Goal: Check status: Check status

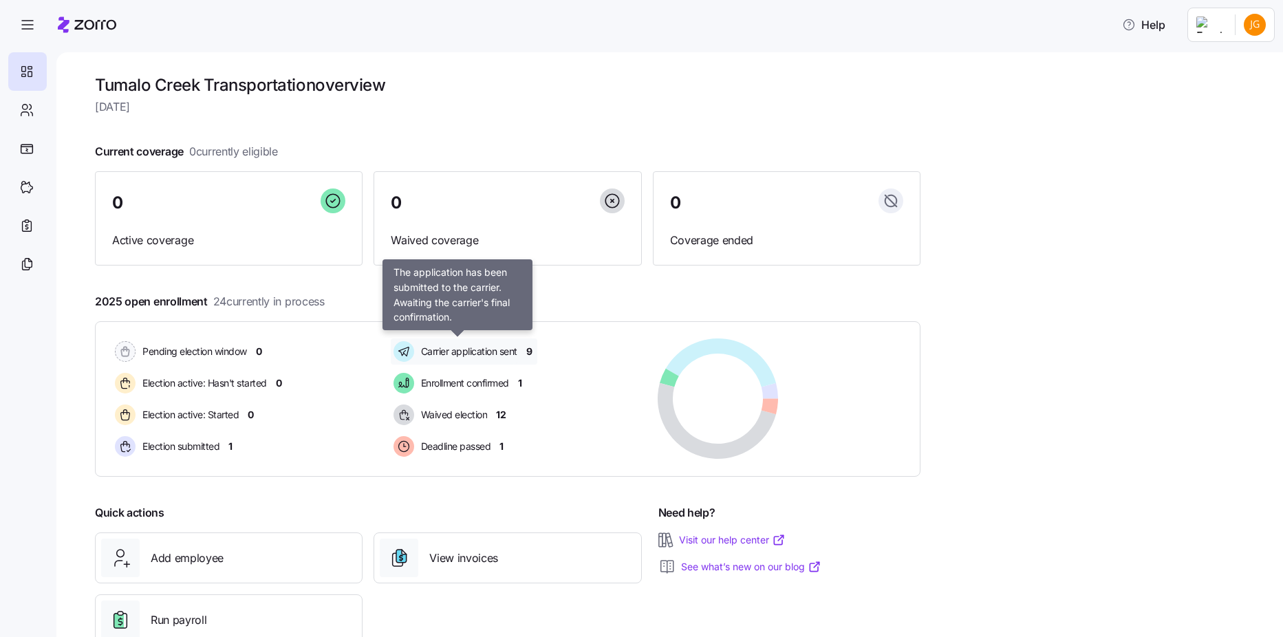
click at [493, 345] on span "Carrier application sent" at bounding box center [467, 352] width 100 height 14
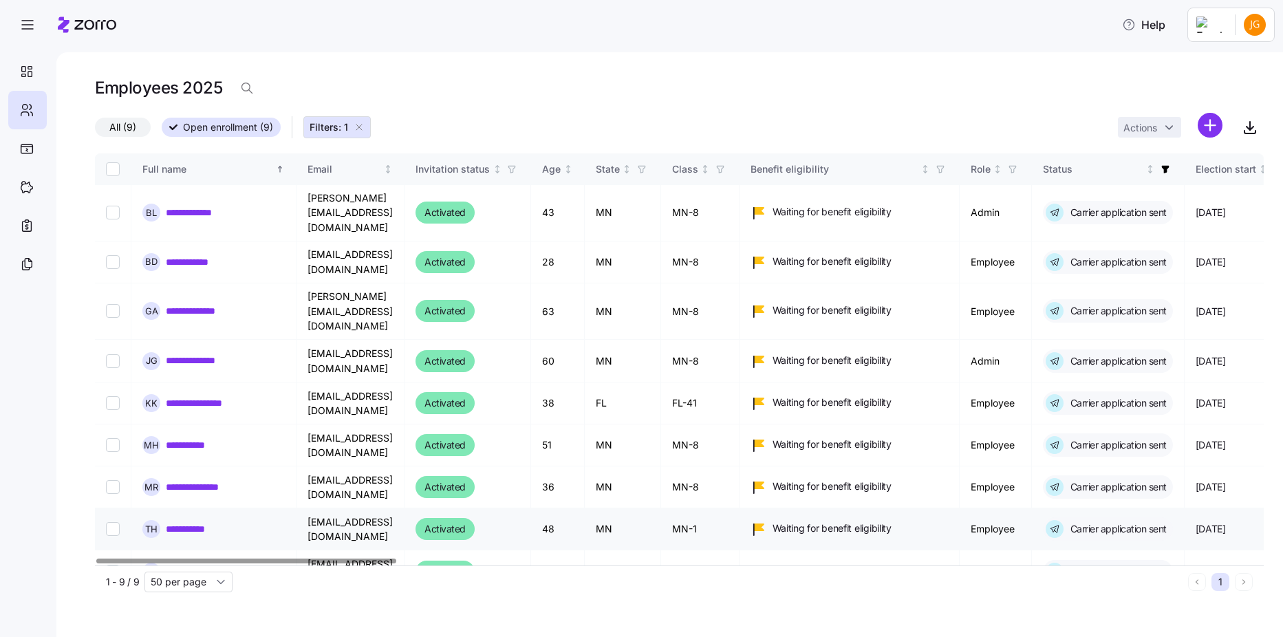
click at [212, 522] on link "**********" at bounding box center [195, 529] width 58 height 14
click at [195, 565] on link "**********" at bounding box center [200, 572] width 68 height 14
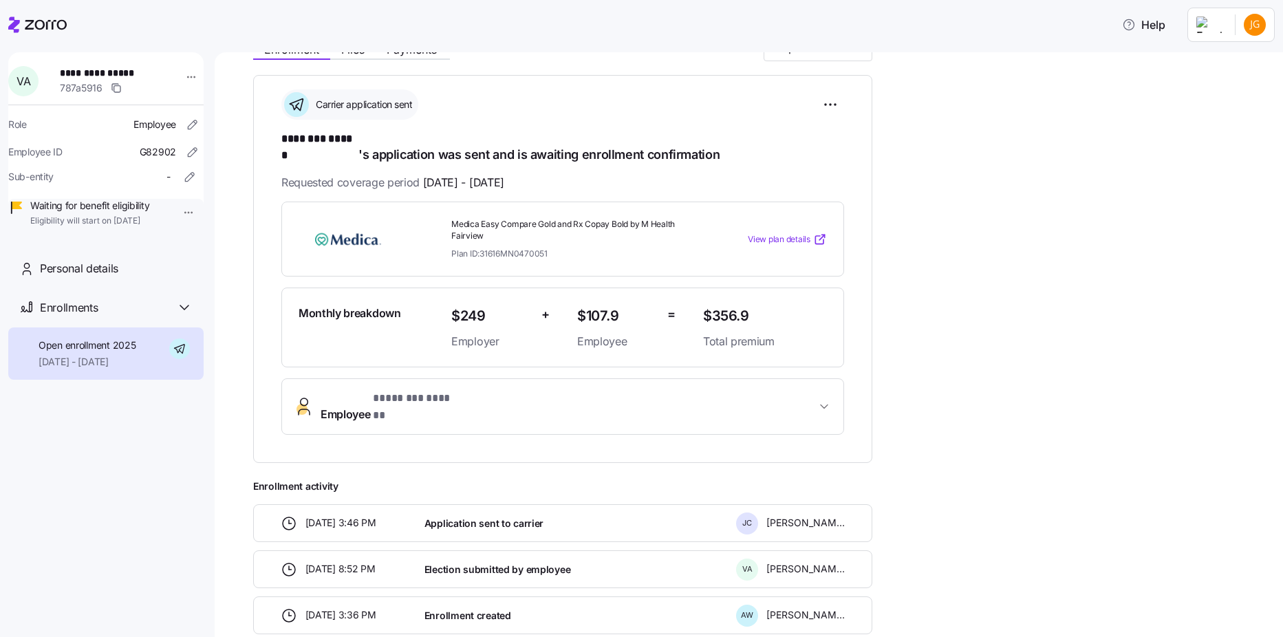
scroll to position [19, 0]
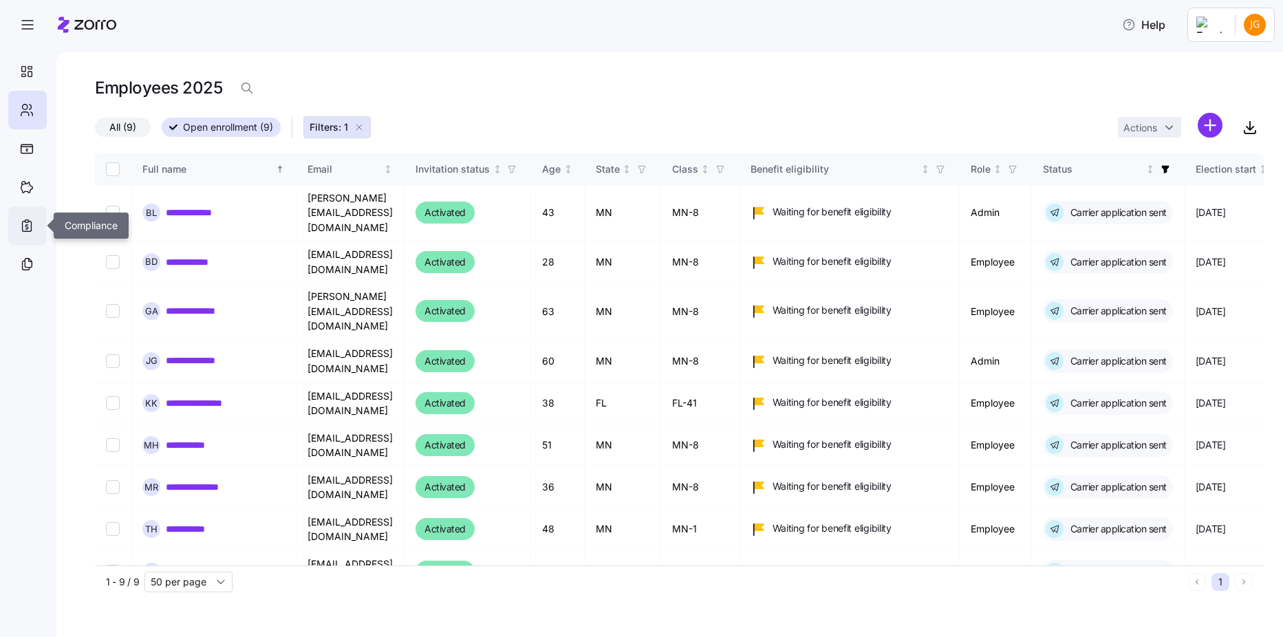
click at [37, 232] on div at bounding box center [27, 225] width 39 height 39
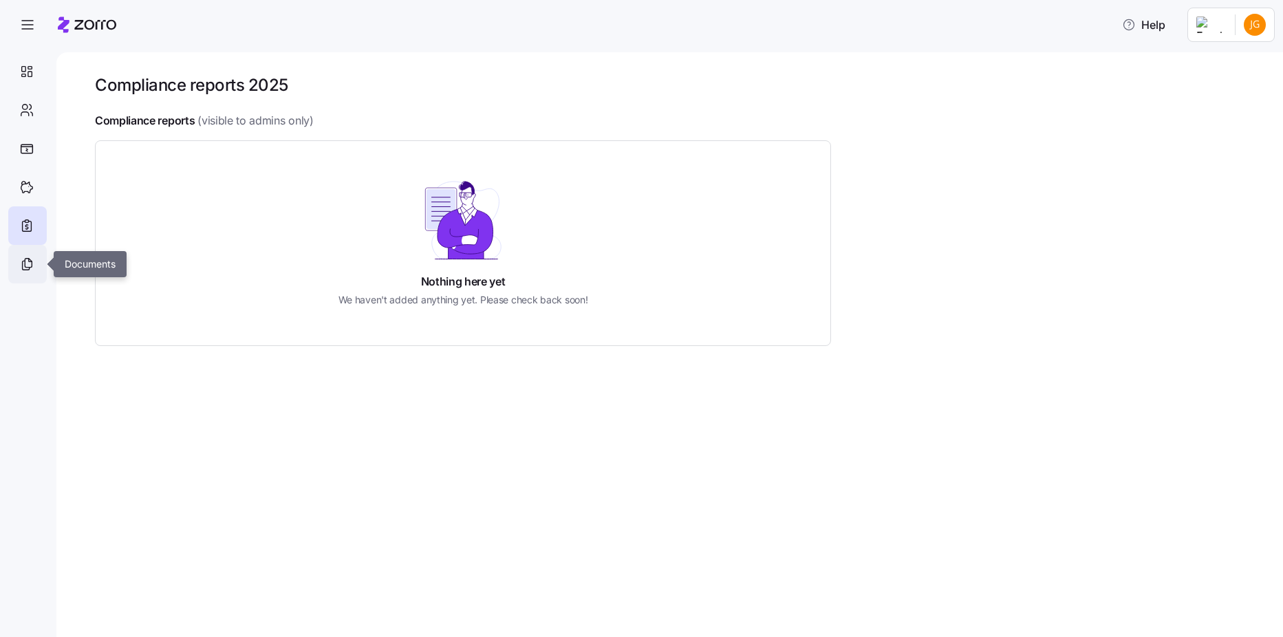
click at [35, 268] on div at bounding box center [27, 264] width 39 height 39
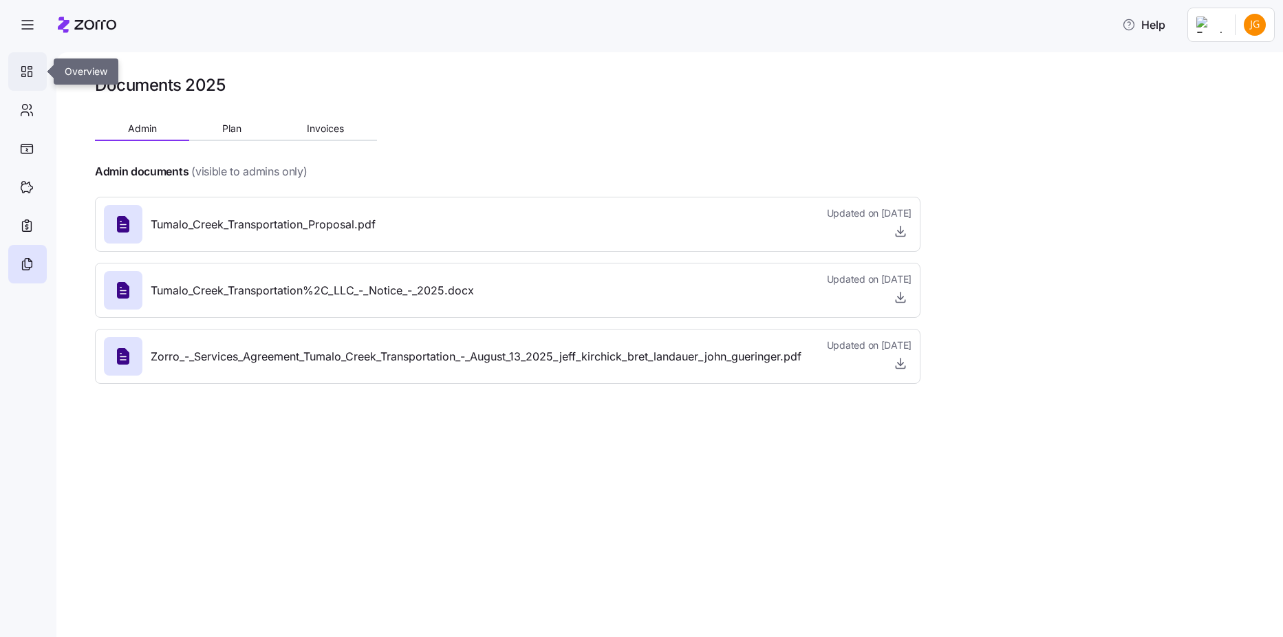
click at [23, 73] on icon at bounding box center [26, 71] width 15 height 17
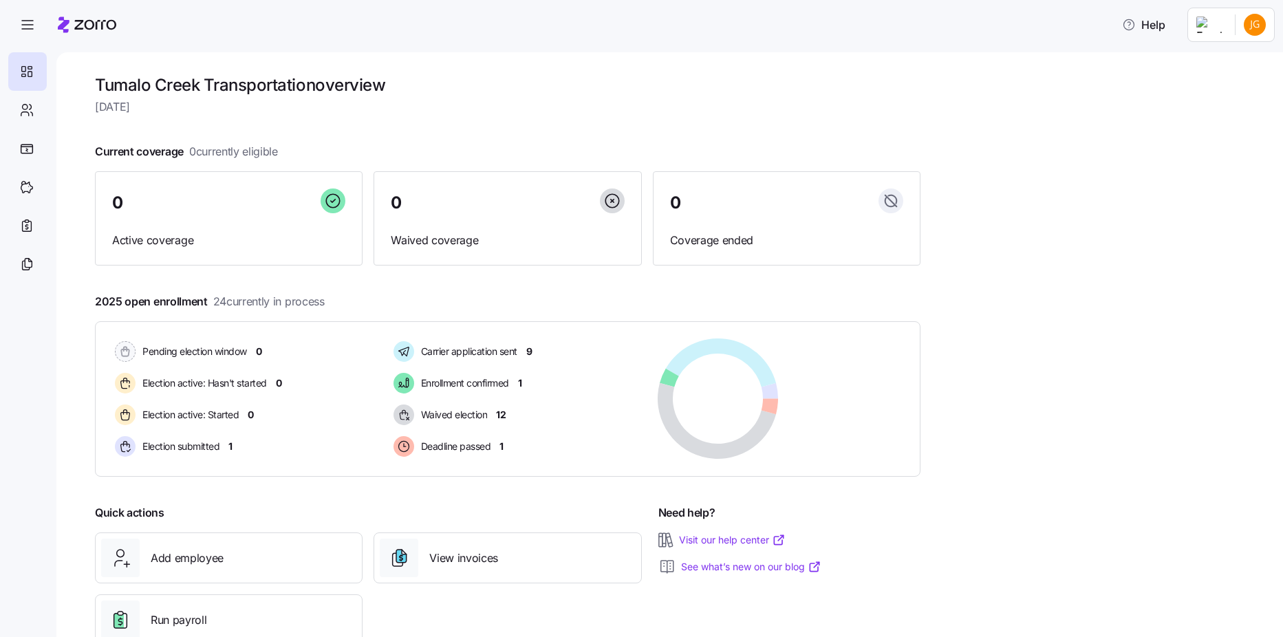
scroll to position [41, 0]
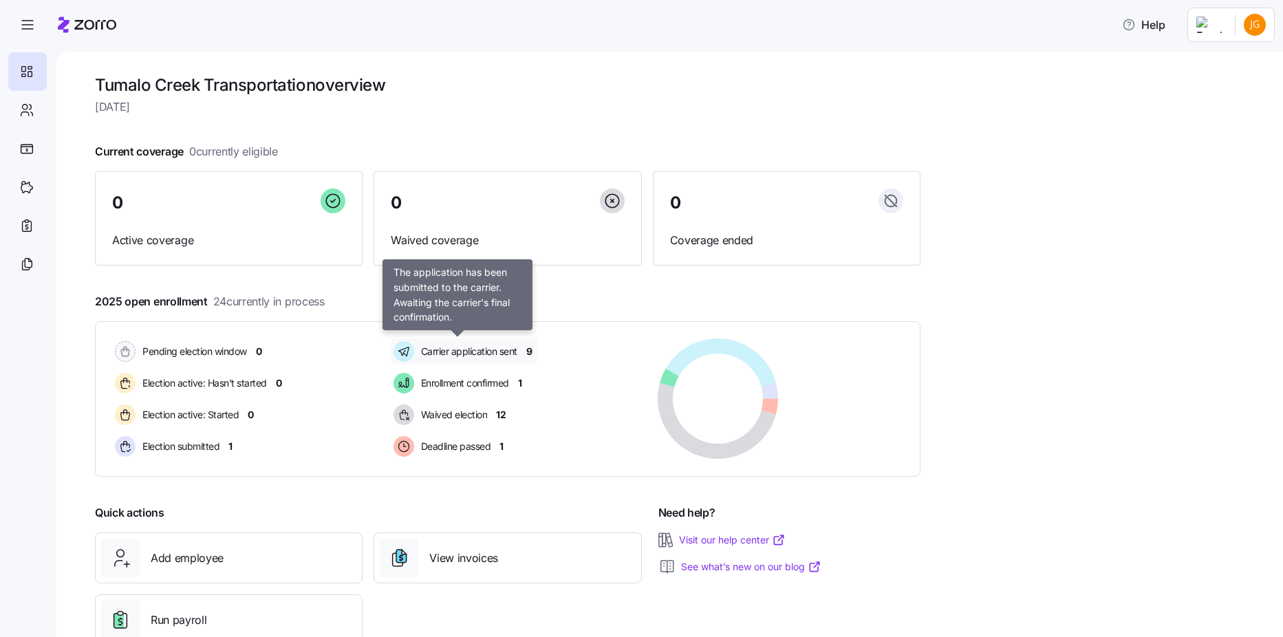
click at [497, 354] on span "Carrier application sent" at bounding box center [467, 352] width 100 height 14
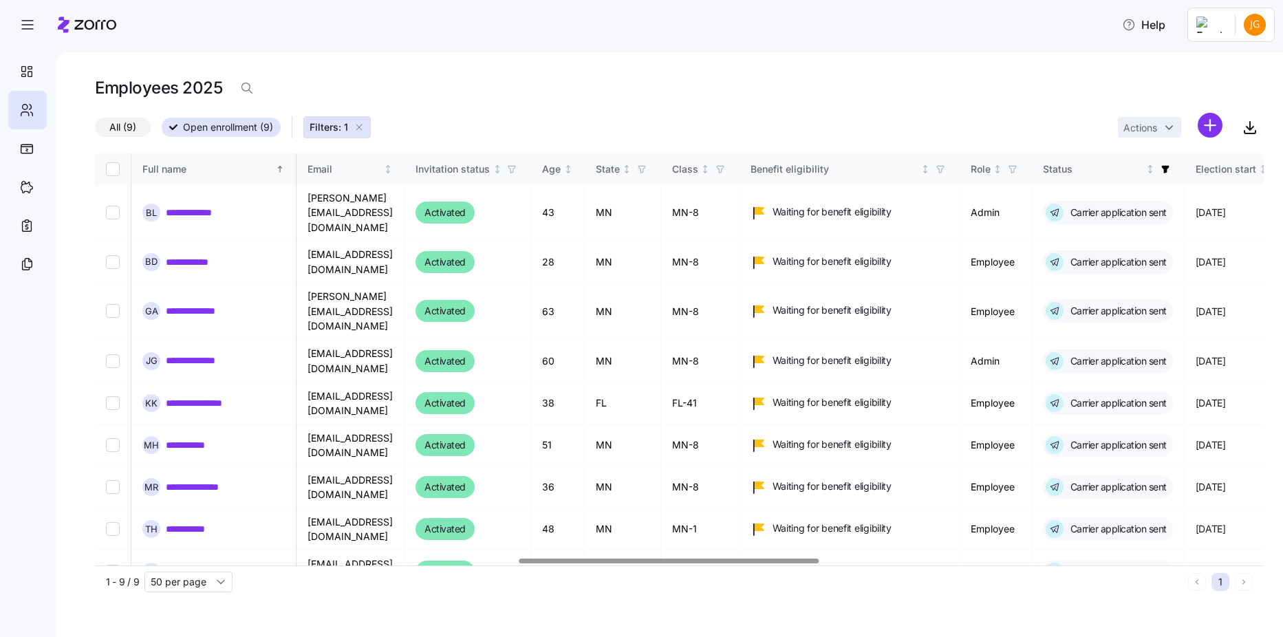
scroll to position [0, 1650]
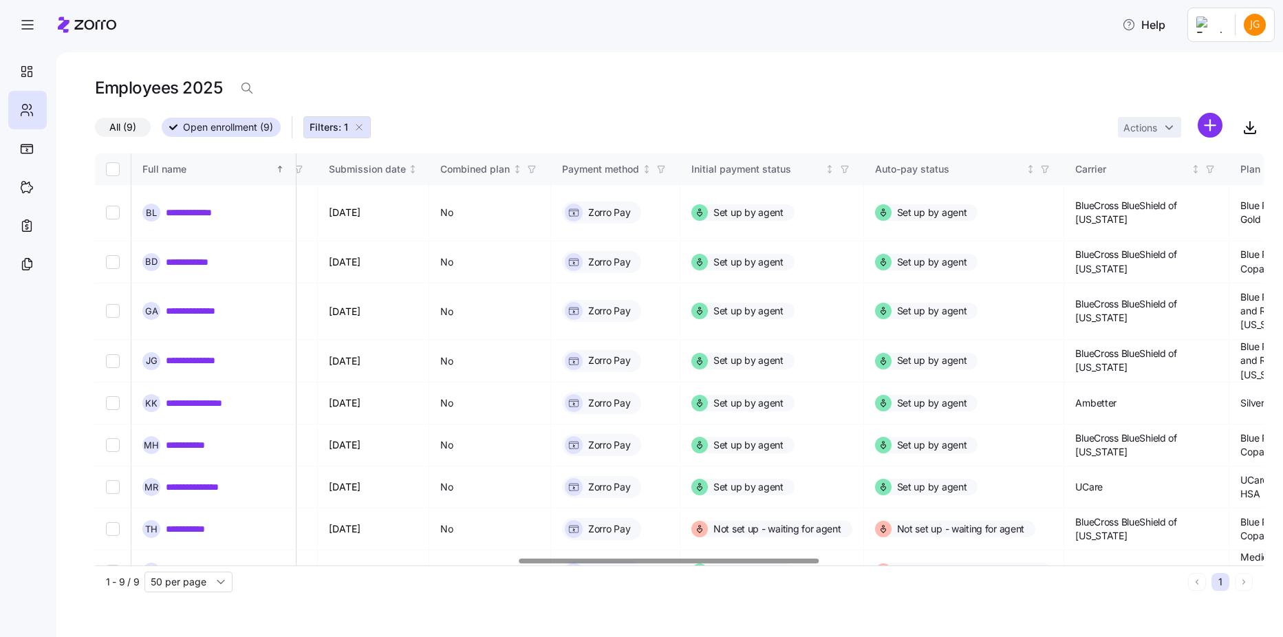
click at [669, 559] on div at bounding box center [679, 561] width 1169 height 8
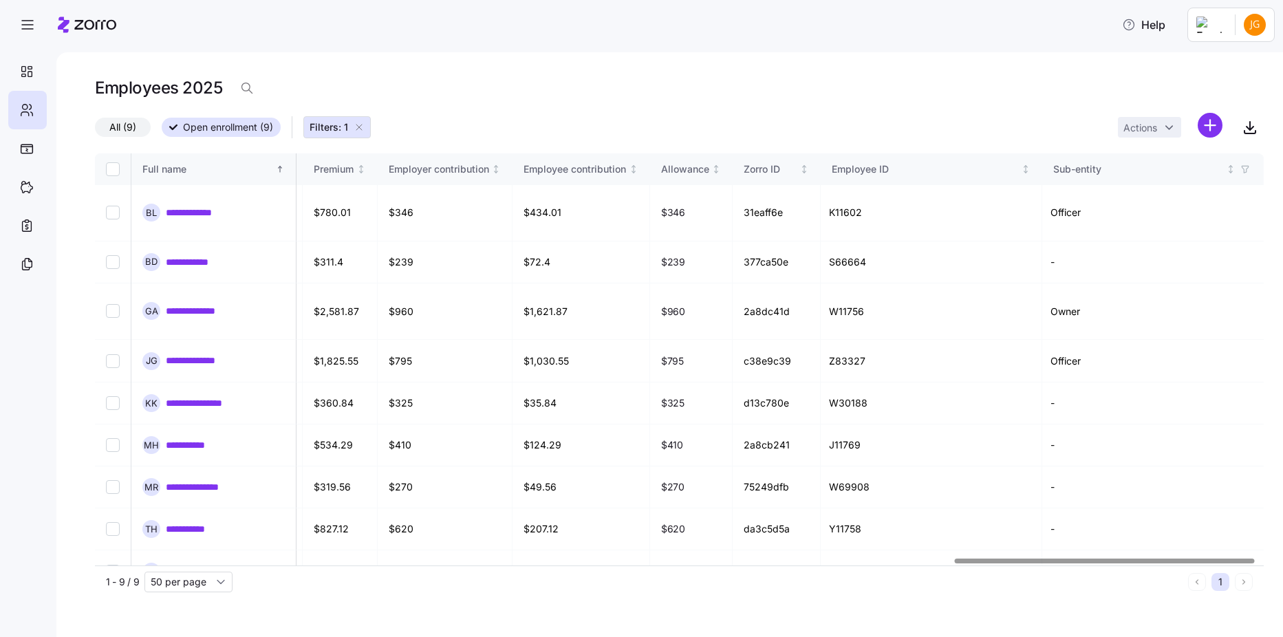
click at [1104, 562] on div at bounding box center [679, 561] width 1169 height 8
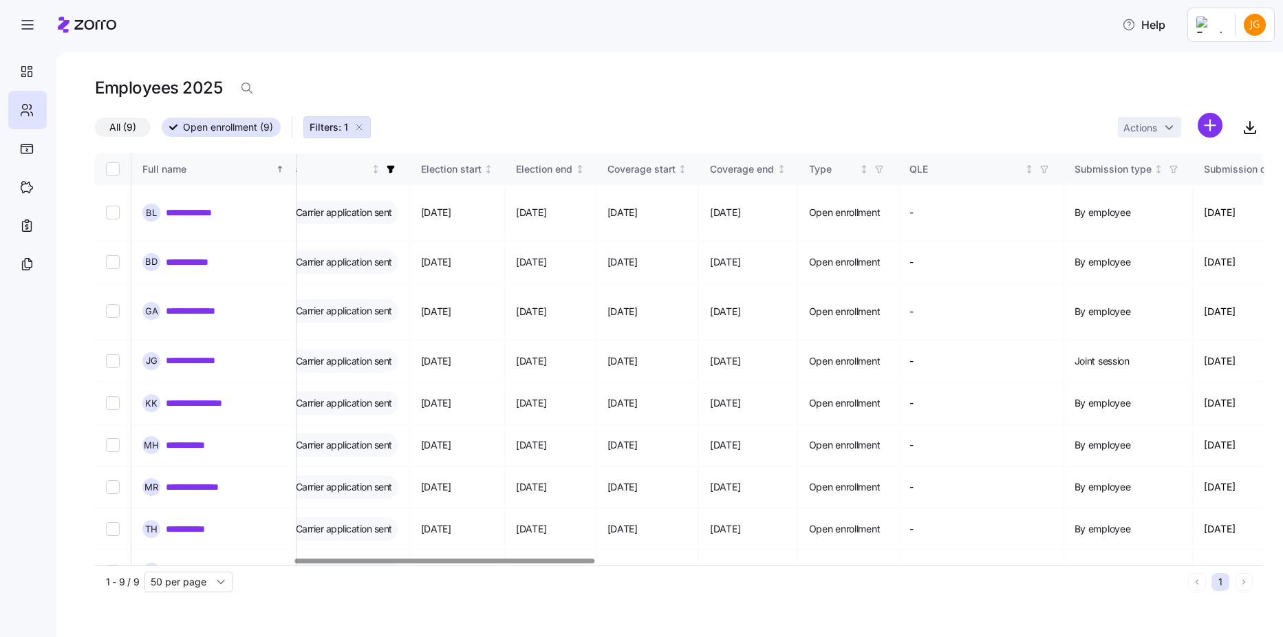
click at [444, 563] on div at bounding box center [679, 561] width 1169 height 8
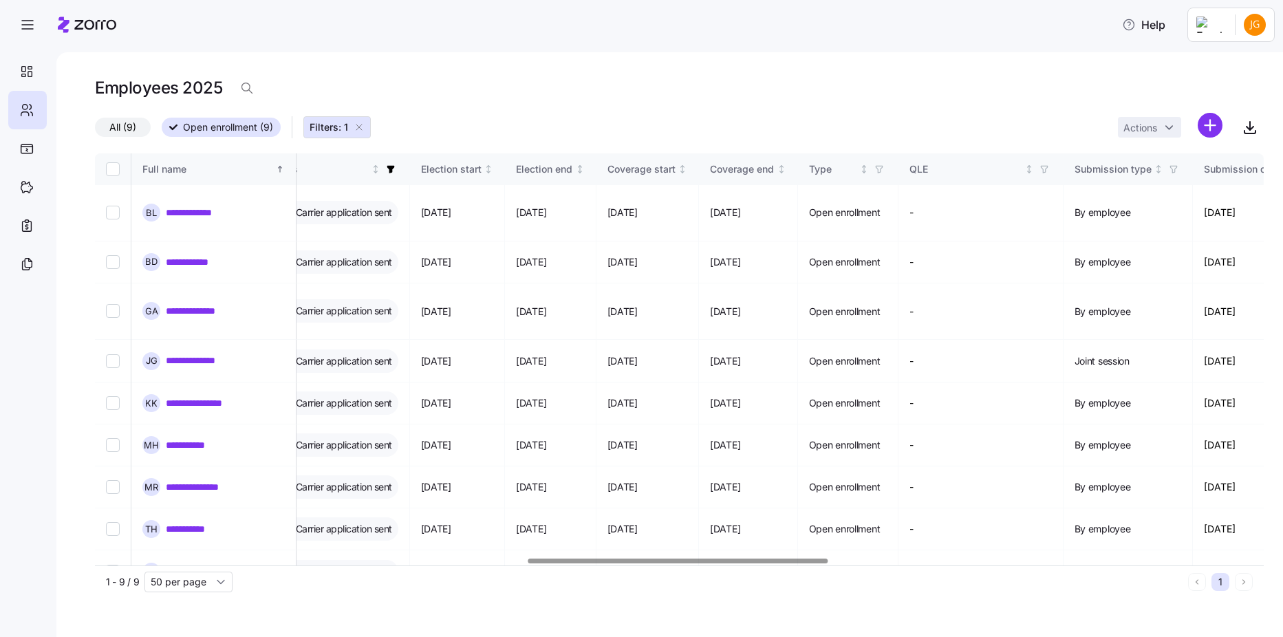
scroll to position [0, 1685]
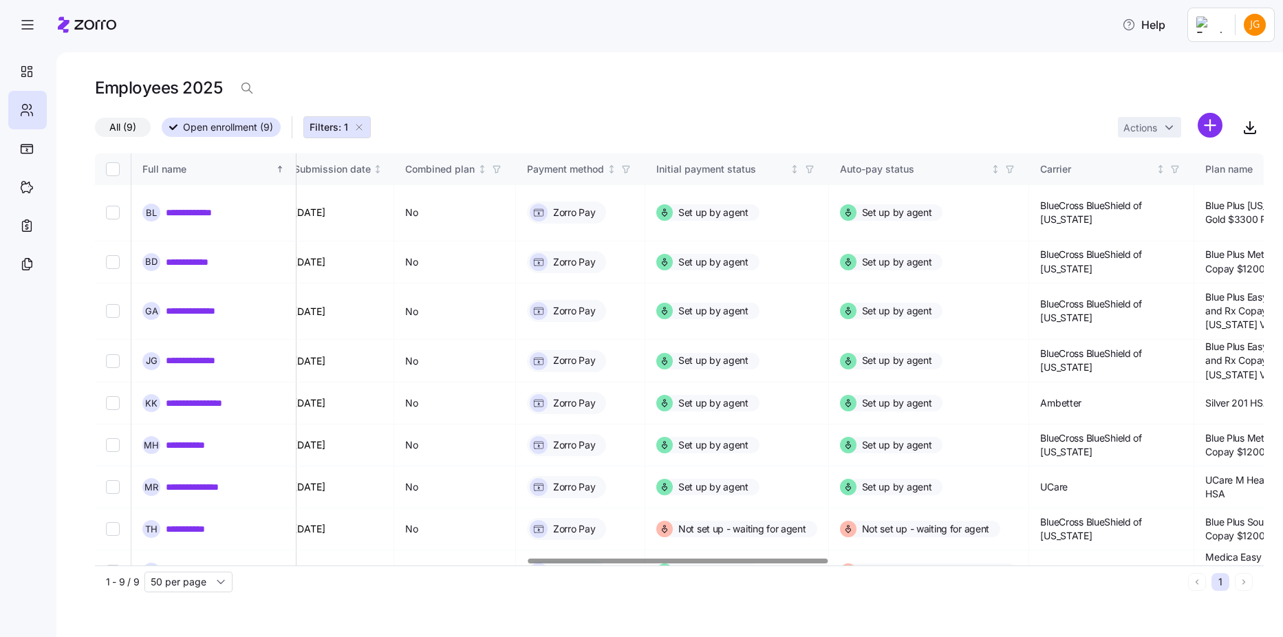
click at [678, 557] on div at bounding box center [679, 561] width 1169 height 8
click at [21, 30] on icon "button" at bounding box center [27, 25] width 17 height 17
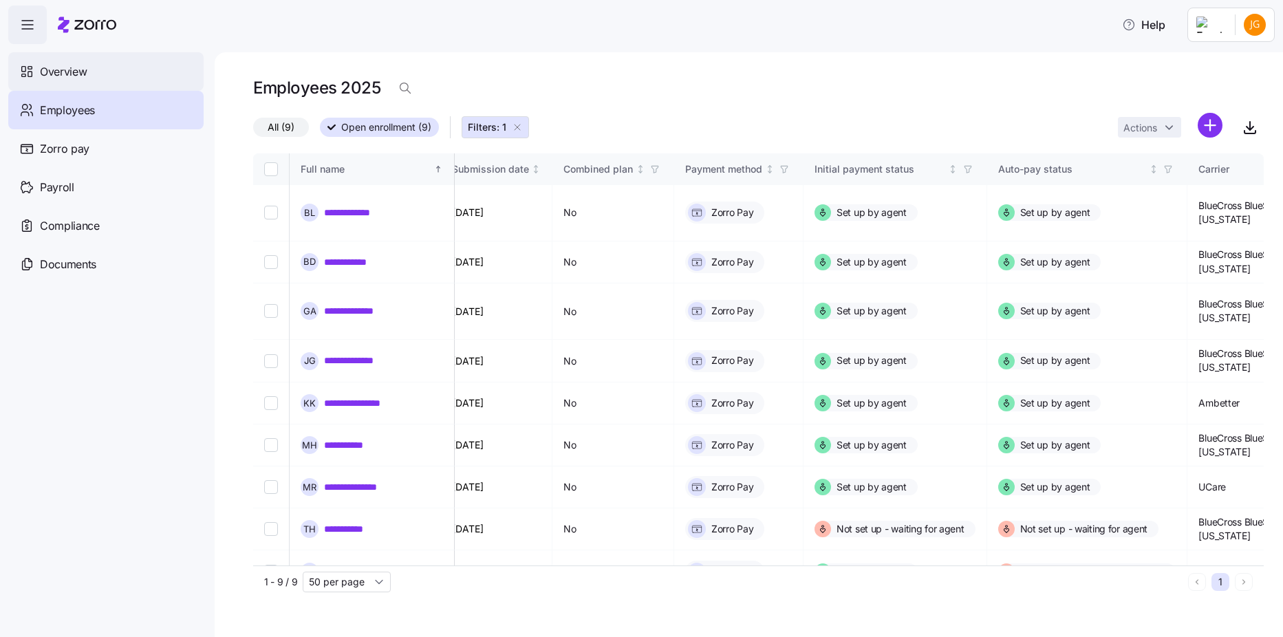
click at [27, 63] on icon at bounding box center [26, 71] width 15 height 17
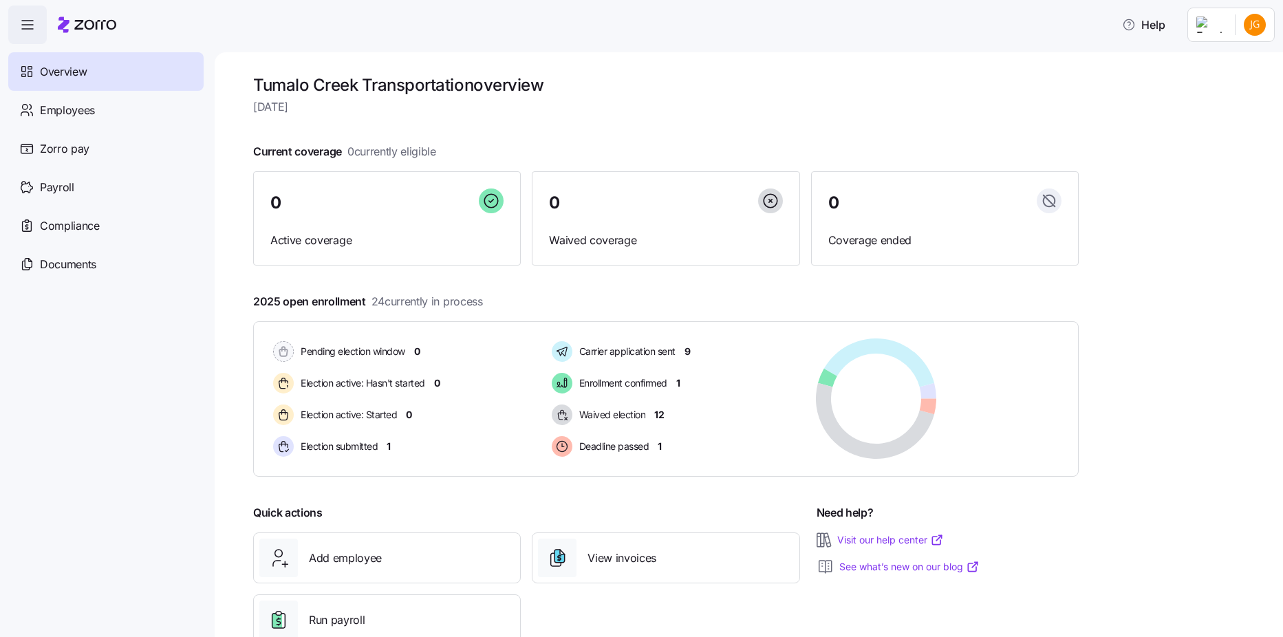
scroll to position [41, 0]
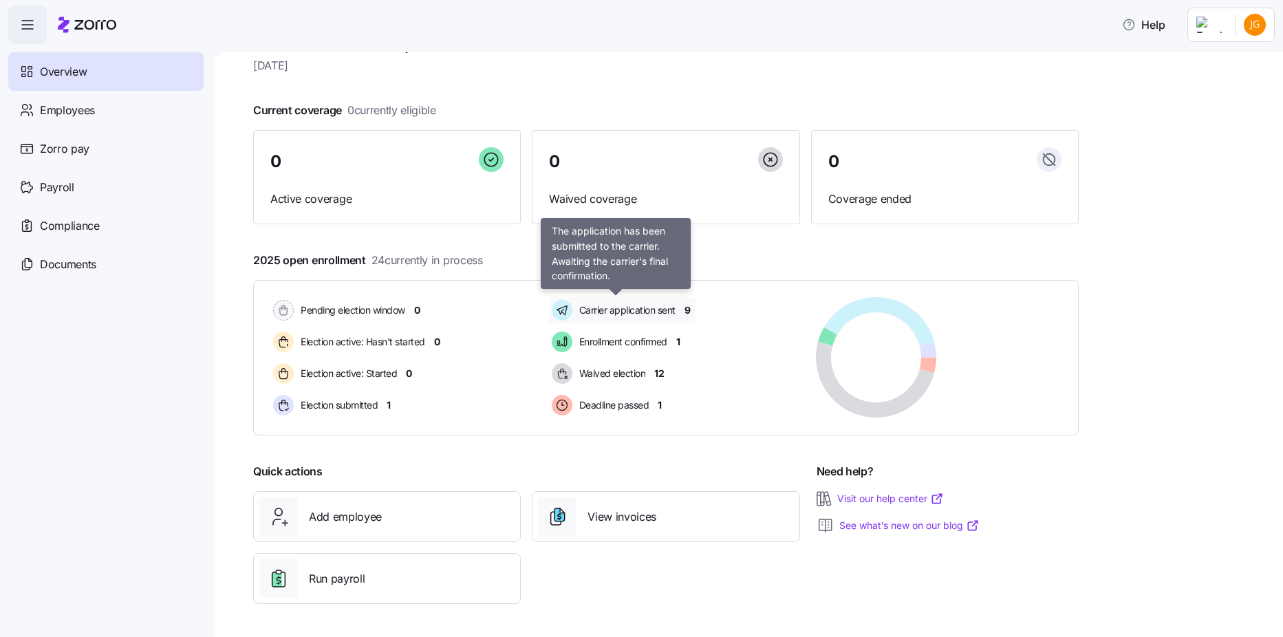
click at [595, 319] on div "Carrier application sent" at bounding box center [615, 310] width 133 height 26
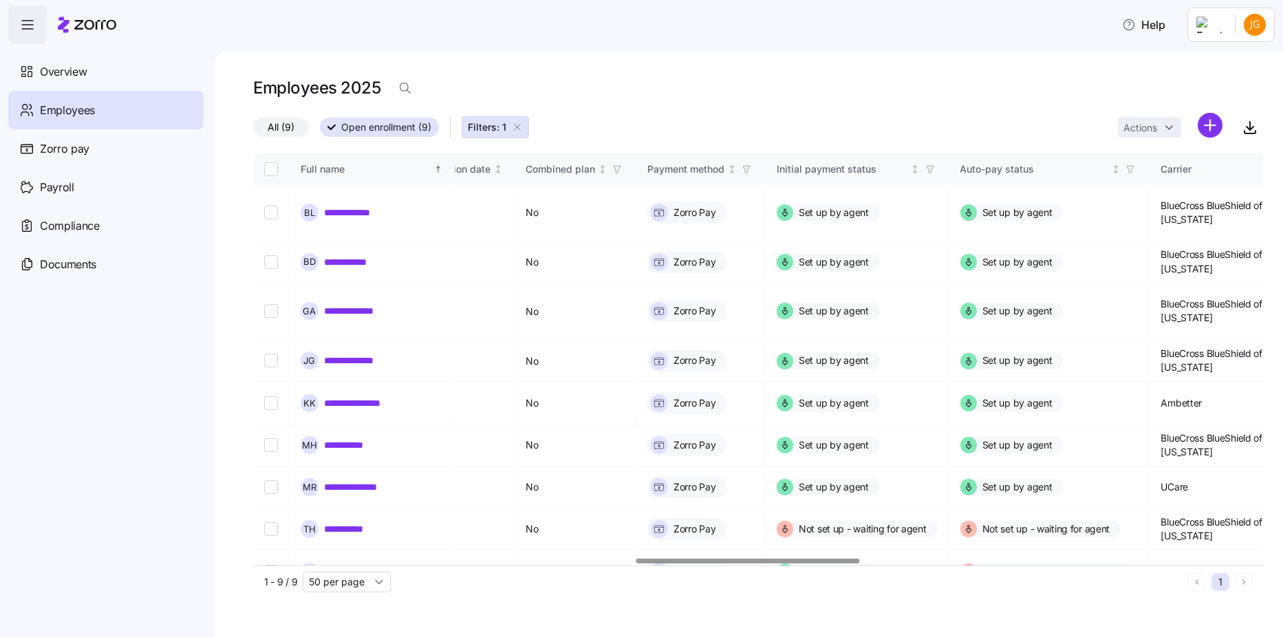
click at [748, 562] on div at bounding box center [758, 561] width 1010 height 8
click at [748, 562] on div at bounding box center [748, 561] width 224 height 5
